Goal: Task Accomplishment & Management: Use online tool/utility

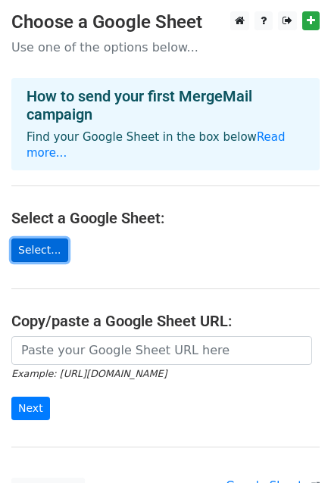
click at [39, 239] on link "Select..." at bounding box center [39, 250] width 57 height 23
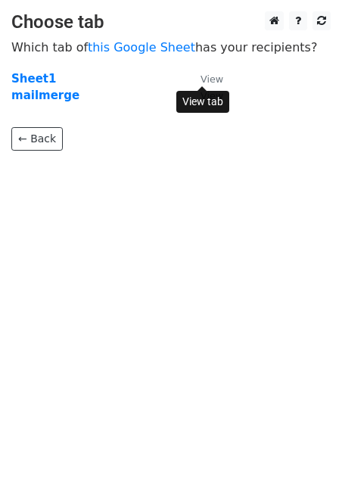
click at [207, 75] on small "View" at bounding box center [212, 78] width 23 height 11
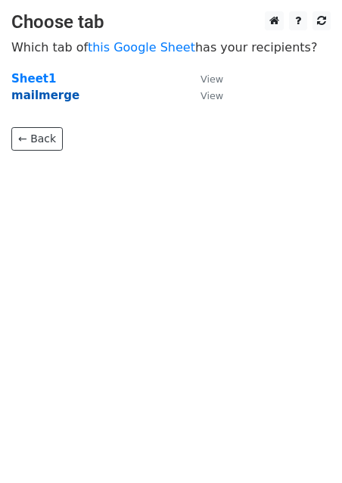
click at [44, 95] on strong "mailmerge" at bounding box center [45, 96] width 68 height 14
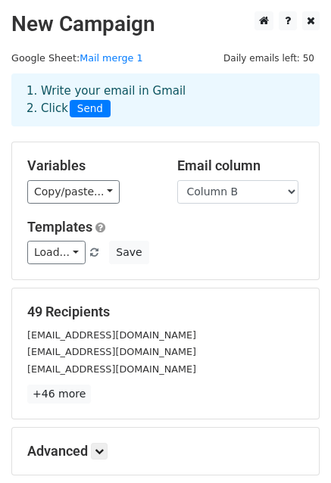
click at [66, 206] on div "Variables Copy/paste... {{Column A}} {{Column B}} Email column Column A Column …" at bounding box center [165, 210] width 307 height 137
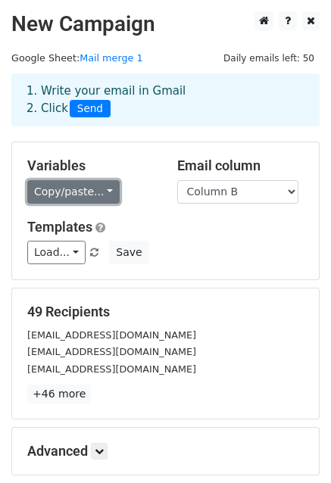
click at [88, 192] on link "Copy/paste..." at bounding box center [73, 191] width 92 height 23
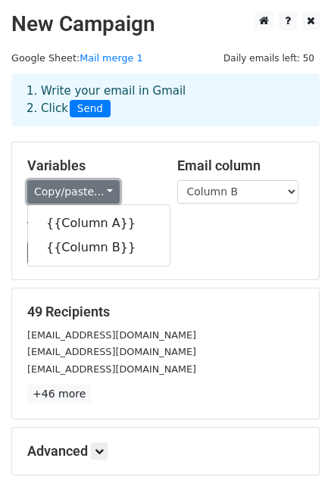
click at [88, 192] on link "Copy/paste..." at bounding box center [73, 191] width 92 height 23
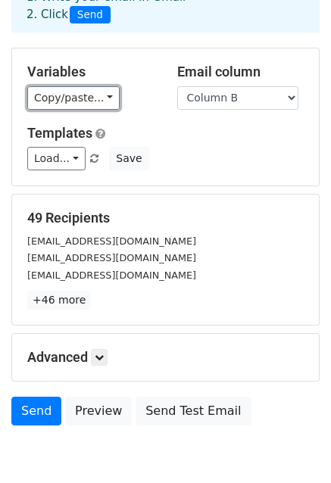
scroll to position [164, 0]
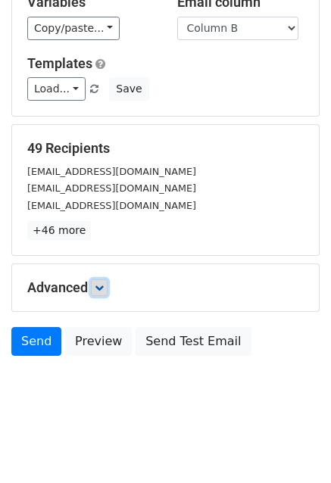
click at [97, 285] on link at bounding box center [99, 288] width 17 height 17
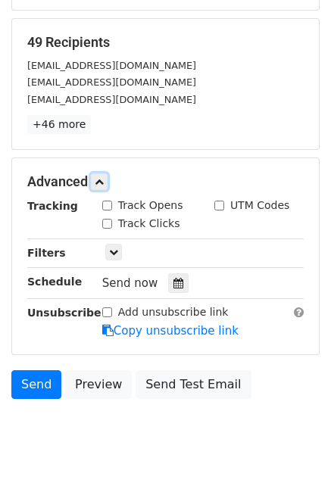
scroll to position [275, 0]
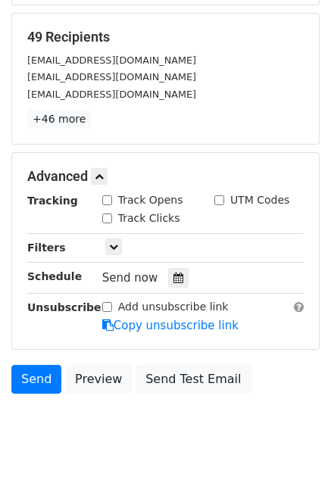
click at [109, 202] on input "Track Opens" at bounding box center [107, 200] width 10 height 10
checkbox input "true"
click at [105, 216] on input "Track Clicks" at bounding box center [107, 219] width 10 height 10
checkbox input "true"
click at [222, 200] on input "UTM Codes" at bounding box center [219, 200] width 10 height 10
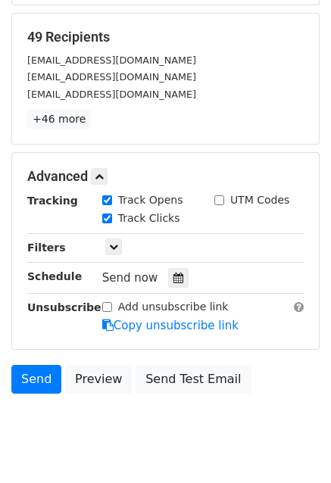
checkbox input "true"
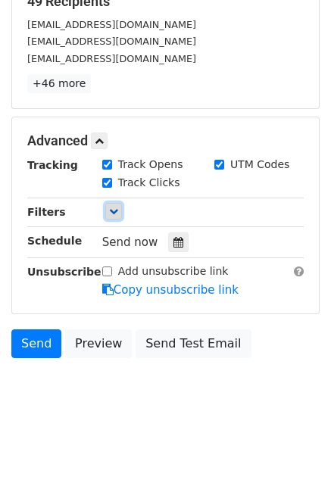
click at [109, 216] on link at bounding box center [113, 211] width 17 height 17
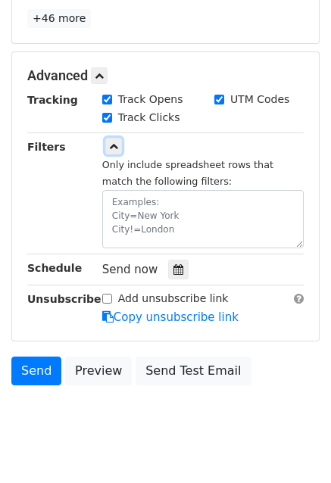
scroll to position [403, 0]
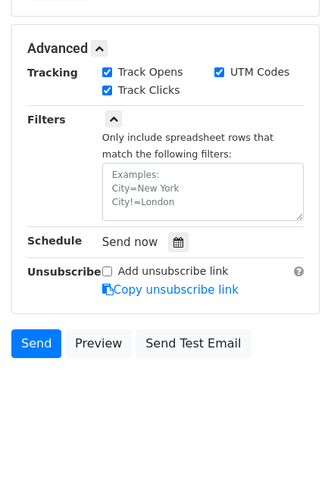
click at [152, 242] on span "Send now" at bounding box center [130, 243] width 56 height 14
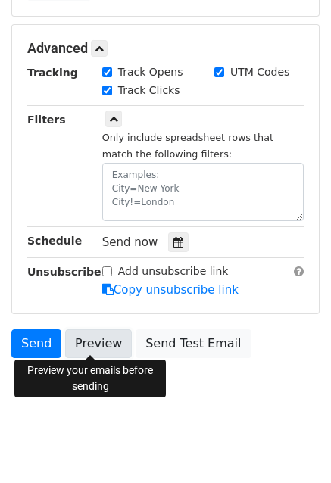
click at [86, 341] on link "Preview" at bounding box center [98, 344] width 67 height 29
click at [94, 346] on link "Preview" at bounding box center [98, 344] width 67 height 29
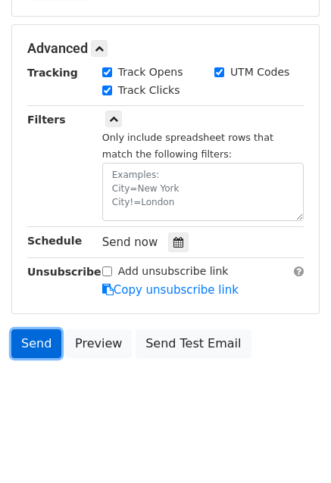
click at [33, 342] on link "Send" at bounding box center [36, 344] width 50 height 29
click at [33, 349] on link "Send" at bounding box center [36, 344] width 50 height 29
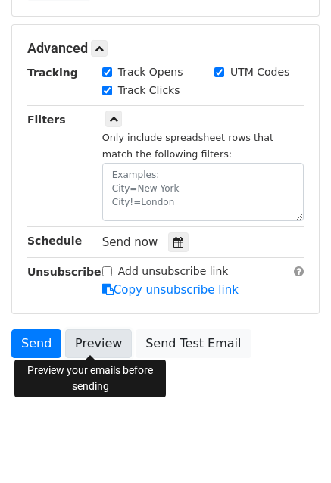
click at [96, 353] on link "Preview" at bounding box center [98, 344] width 67 height 29
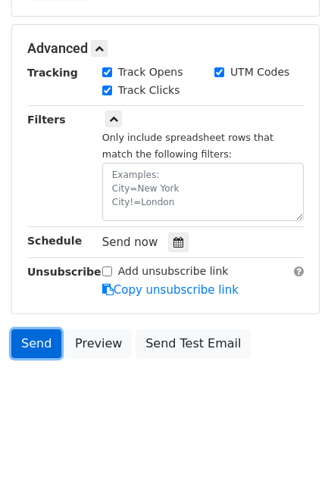
click at [25, 348] on link "Send" at bounding box center [36, 344] width 50 height 29
click at [24, 347] on link "Send" at bounding box center [36, 344] width 50 height 29
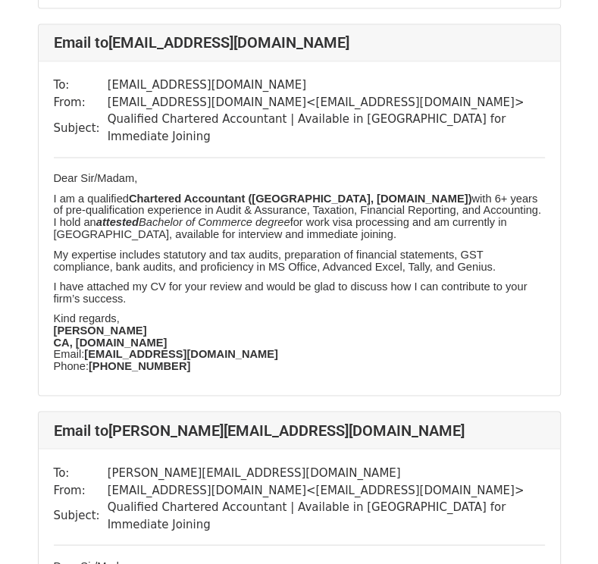
scroll to position [1250, 0]
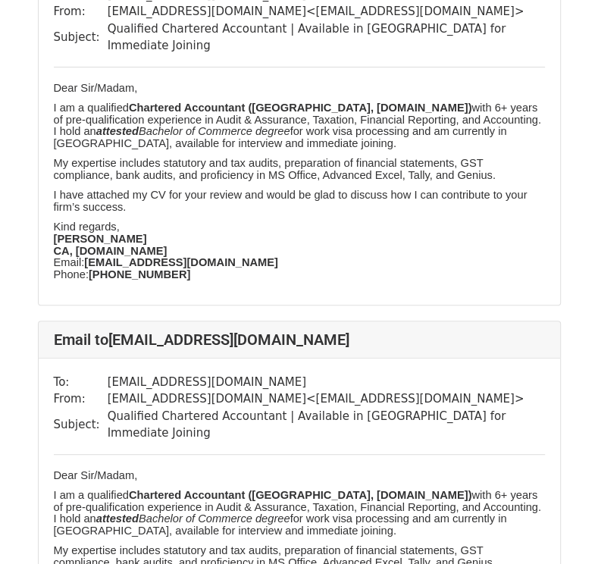
scroll to position [179, 0]
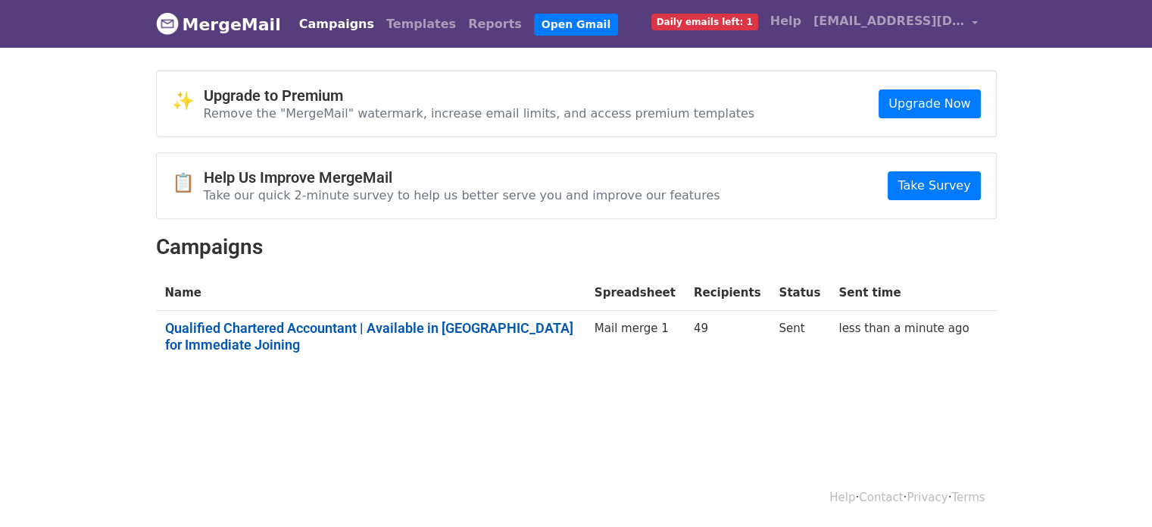
click at [568, 327] on link "Qualified Chartered Accountant | Available in [GEOGRAPHIC_DATA] for Immediate J…" at bounding box center [370, 336] width 411 height 33
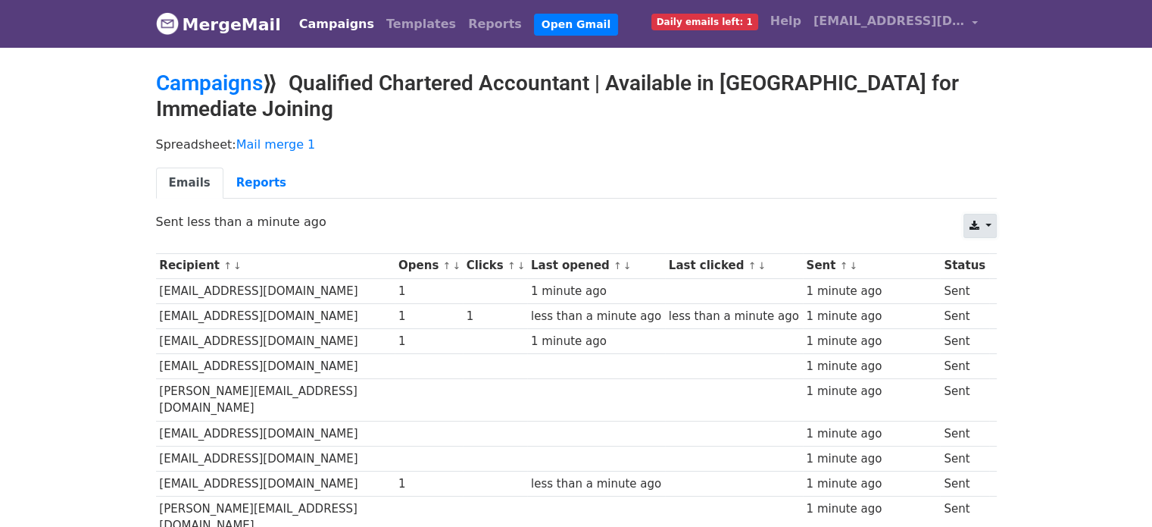
click at [993, 227] on link at bounding box center [980, 226] width 33 height 24
click at [225, 175] on link "Reports" at bounding box center [261, 182] width 76 height 31
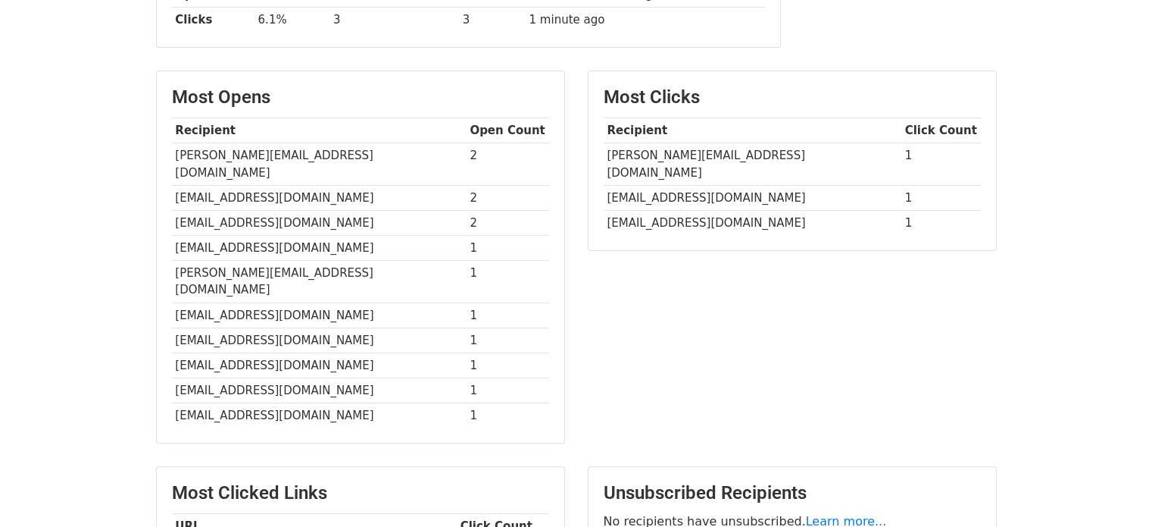
scroll to position [494, 0]
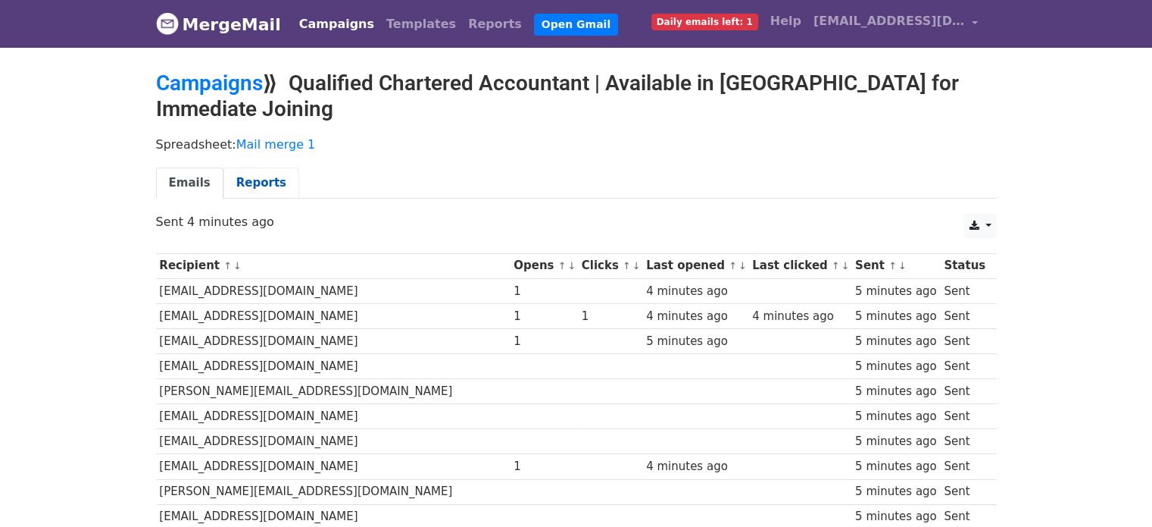
click at [258, 172] on link "Reports" at bounding box center [261, 182] width 76 height 31
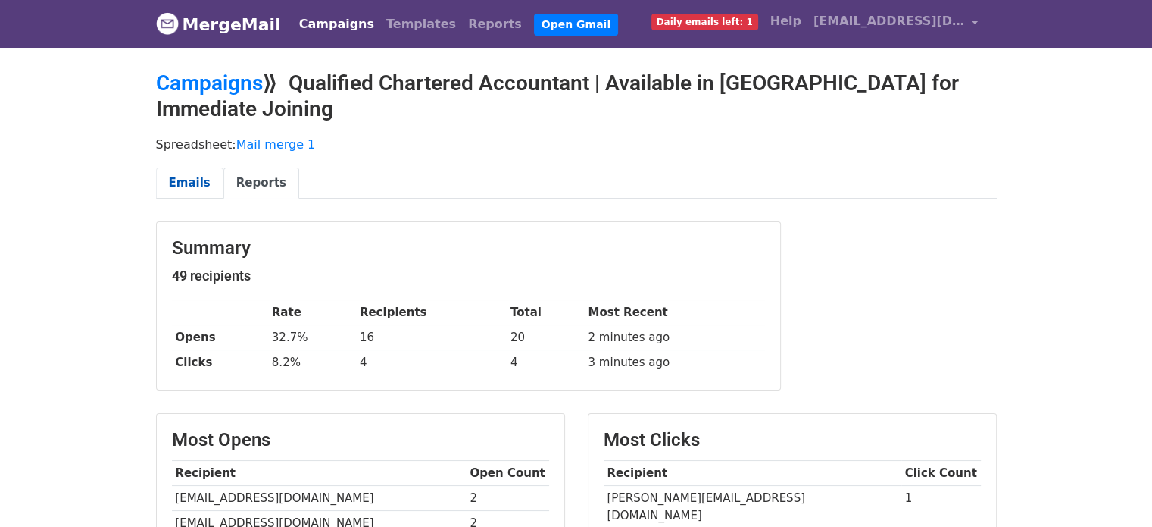
click at [194, 181] on link "Emails" at bounding box center [189, 182] width 67 height 31
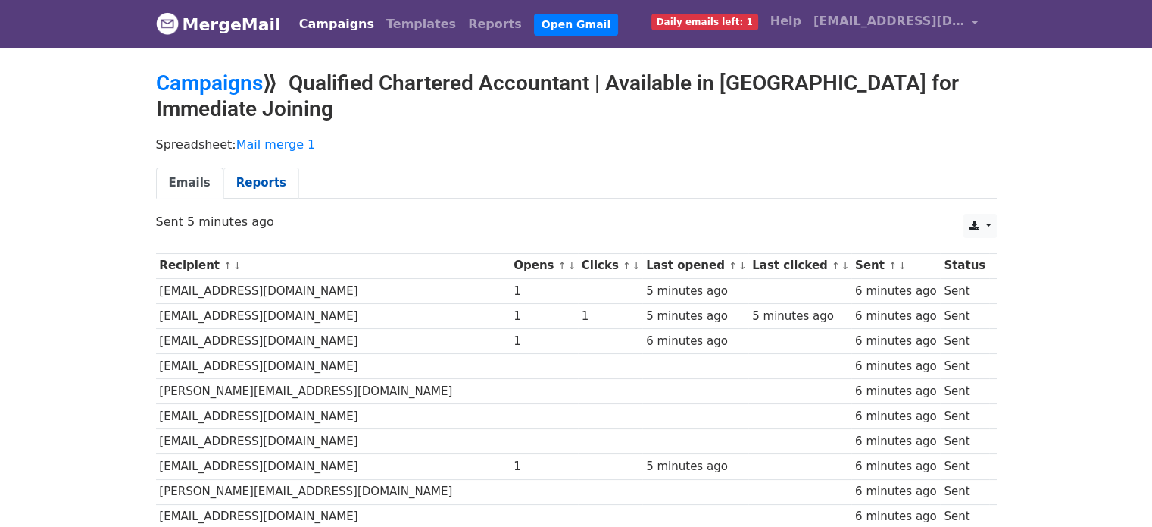
click at [242, 193] on link "Reports" at bounding box center [261, 182] width 76 height 31
